Goal: Use online tool/utility: Utilize a website feature to perform a specific function

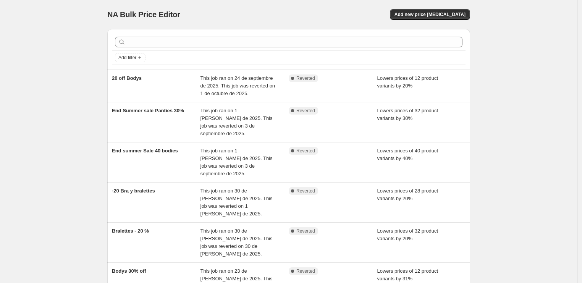
click at [420, 21] on div "NA Bulk Price Editor. This page is ready NA Bulk Price Editor Add new price [ME…" at bounding box center [288, 14] width 363 height 29
click at [420, 14] on span "Add new price change job" at bounding box center [430, 14] width 71 height 6
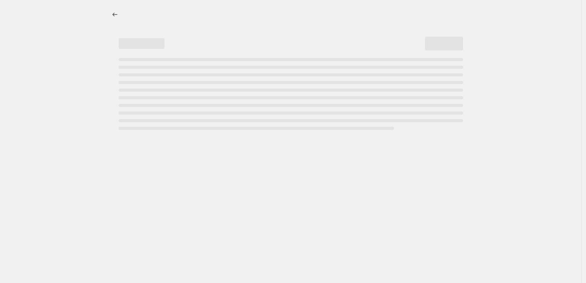
select select "percentage"
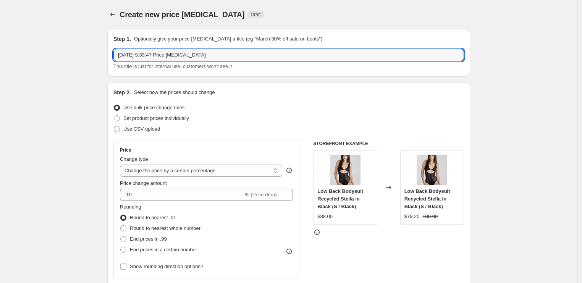
drag, startPoint x: 210, startPoint y: 55, endPoint x: 85, endPoint y: 55, distance: 124.5
click at [127, 58] on input "WOlf promo 15%" at bounding box center [288, 55] width 351 height 12
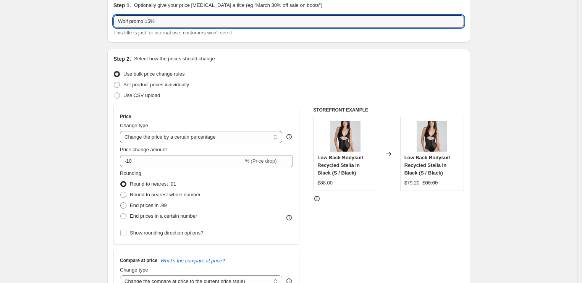
scroll to position [42, 0]
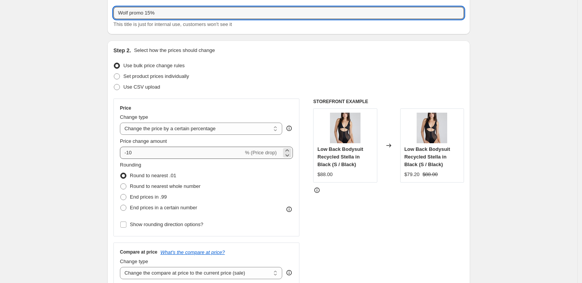
type input "Wolf promo 15%"
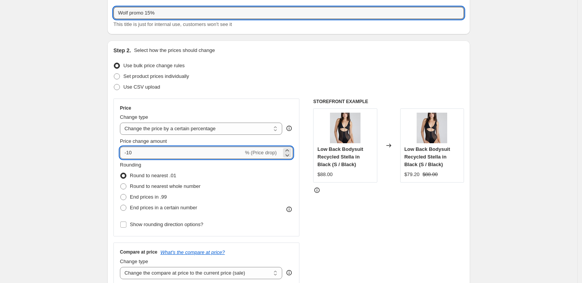
click at [204, 153] on input "-10" at bounding box center [181, 153] width 123 height 12
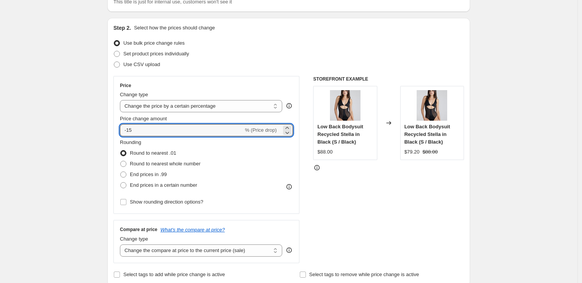
scroll to position [85, 0]
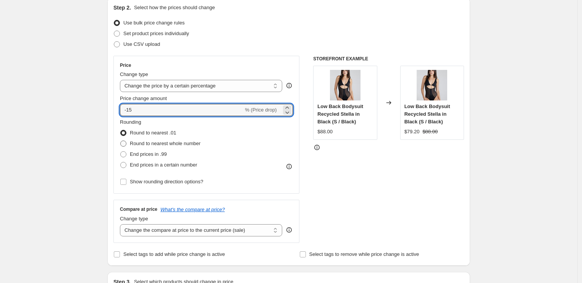
type input "-15"
click at [145, 146] on span "Round to nearest whole number" at bounding box center [165, 144] width 71 height 6
click at [121, 141] on input "Round to nearest whole number" at bounding box center [120, 141] width 0 height 0
radio input "true"
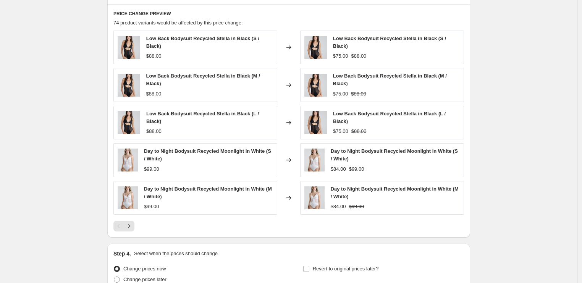
scroll to position [485, 0]
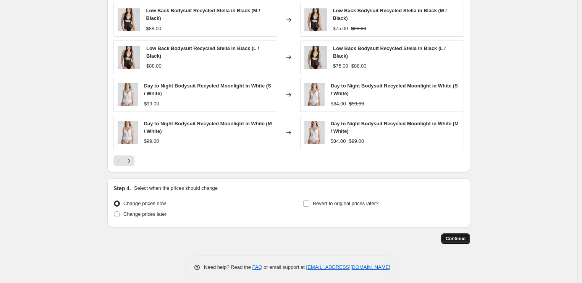
click at [457, 236] on span "Continue" at bounding box center [456, 239] width 20 height 6
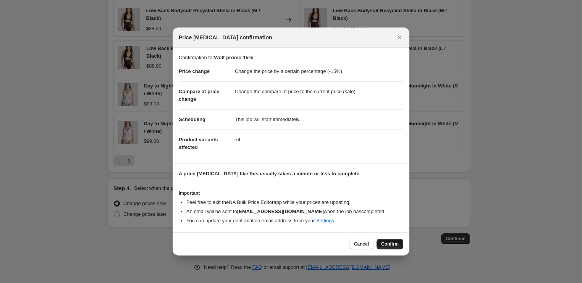
click at [392, 247] on span "Confirm" at bounding box center [390, 244] width 18 height 6
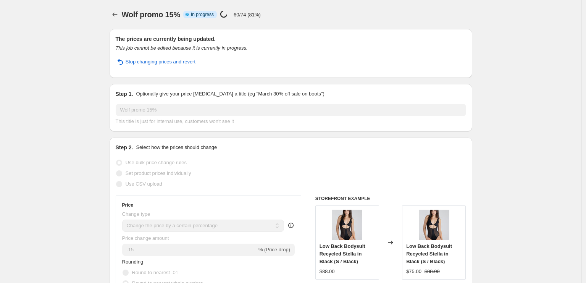
select select "percentage"
